Goal: Task Accomplishment & Management: Use online tool/utility

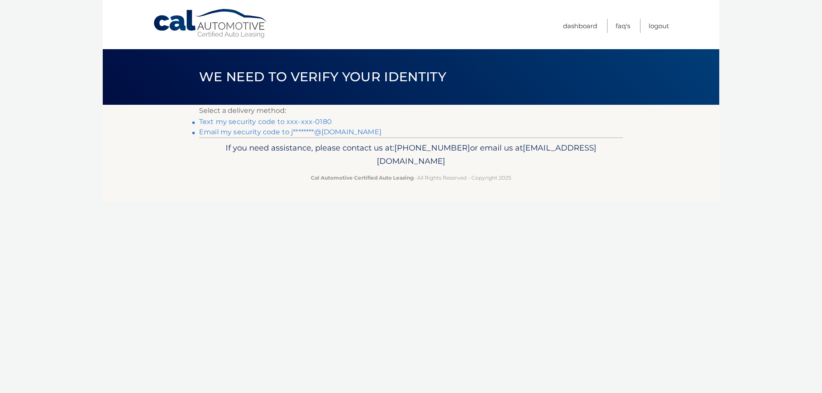
click at [247, 122] on link "Text my security code to xxx-xxx-0180" at bounding box center [265, 122] width 133 height 8
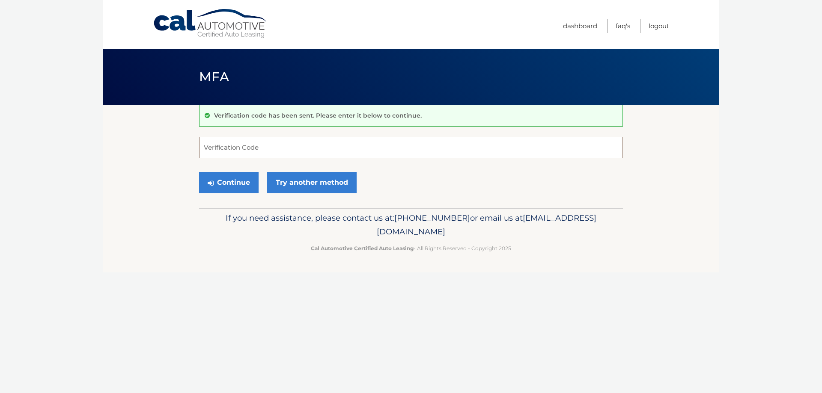
click at [243, 147] on input "Verification Code" at bounding box center [411, 147] width 424 height 21
type input "118902"
click at [234, 187] on button "Continue" at bounding box center [229, 182] width 60 height 21
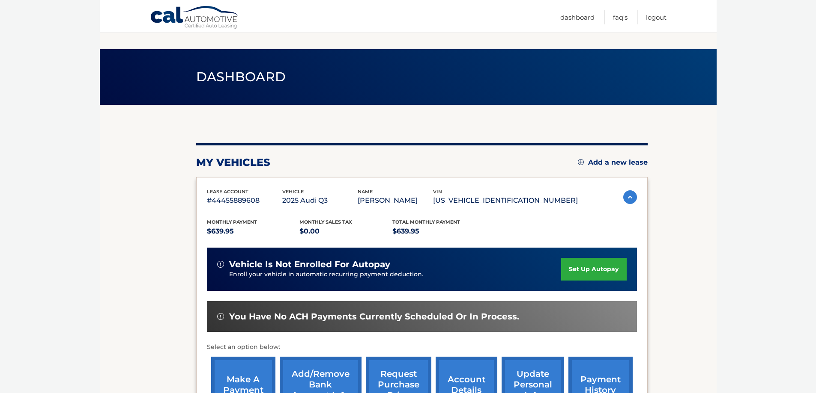
scroll to position [125, 0]
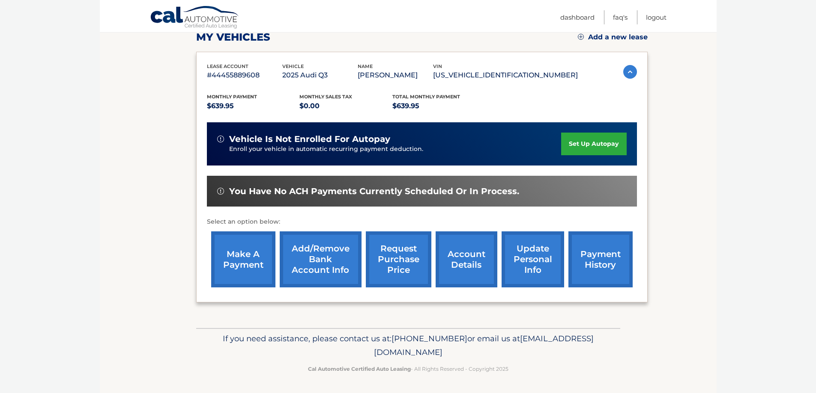
click at [240, 268] on link "make a payment" at bounding box center [243, 260] width 64 height 56
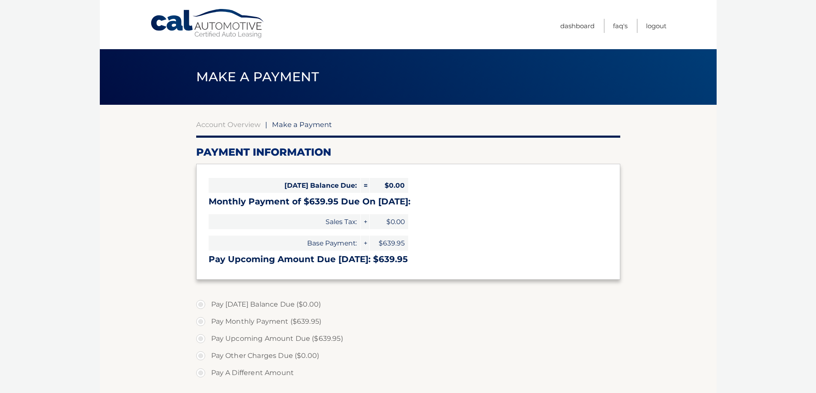
select select "YjEyODEwNGItZGRkYy00ZTkwLThhZDItNzdmOWM3ZTUxZTQ0"
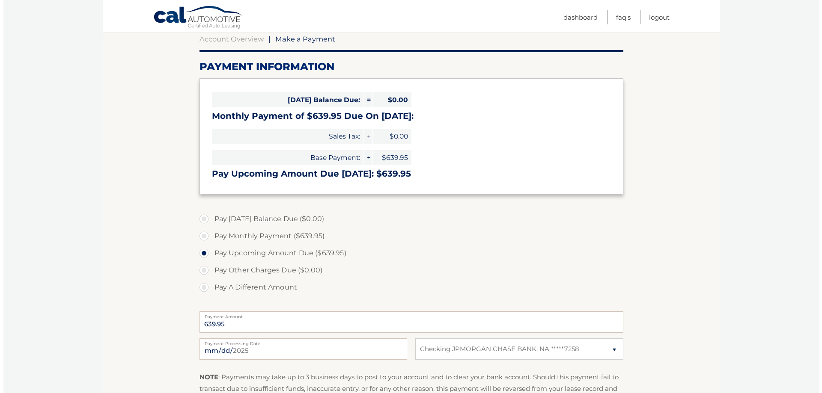
scroll to position [218, 0]
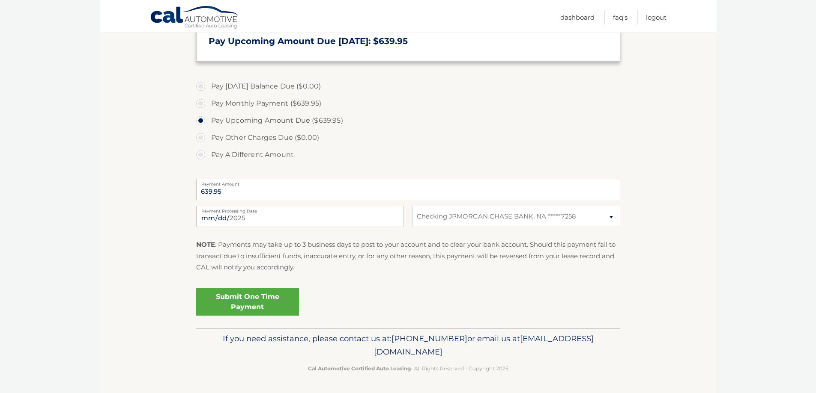
click at [259, 301] on link "Submit One Time Payment" at bounding box center [247, 302] width 103 height 27
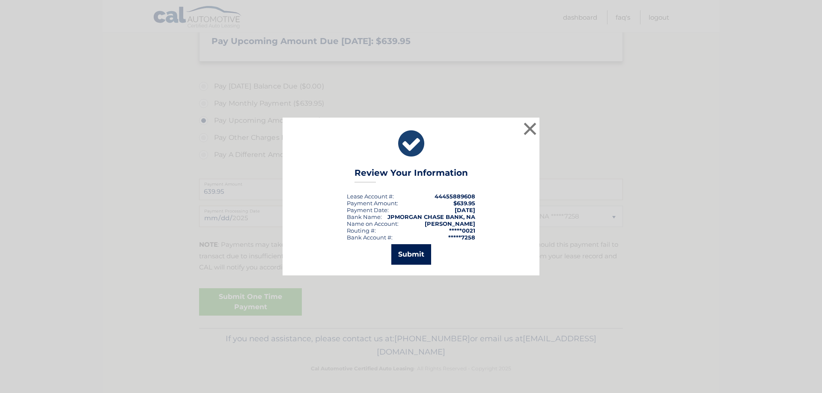
click at [414, 254] on button "Submit" at bounding box center [411, 254] width 40 height 21
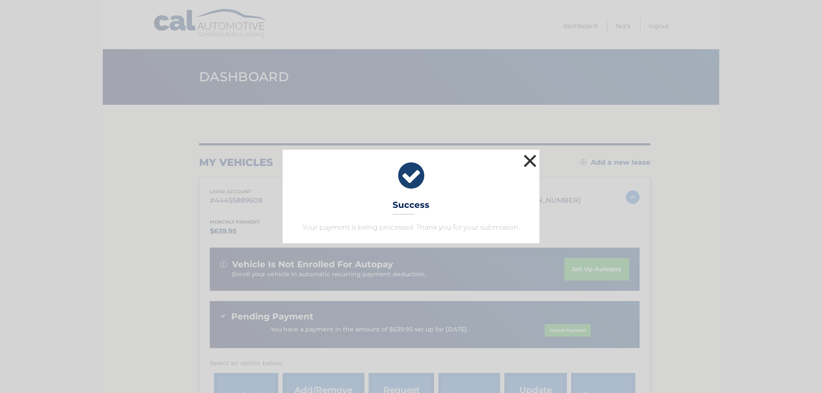
click at [530, 164] on button "×" at bounding box center [529, 160] width 17 height 17
